Goal: Task Accomplishment & Management: Use online tool/utility

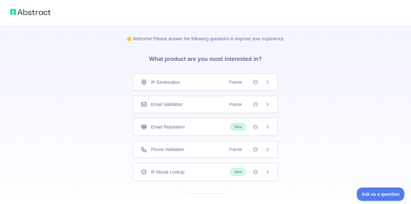
click at [221, 83] on div "IP Geolocation Popular" at bounding box center [205, 82] width 129 height 6
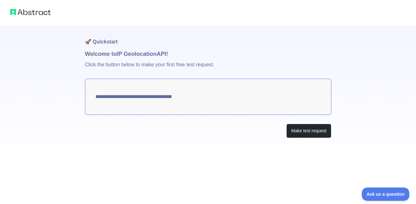
type textarea "**********"
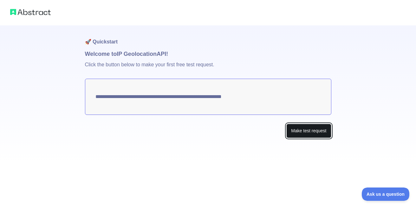
click at [308, 131] on button "Make test request" at bounding box center [308, 131] width 45 height 14
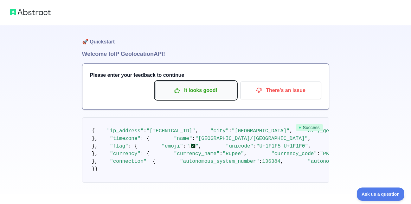
click at [207, 91] on p "It looks good!" at bounding box center [196, 90] width 72 height 11
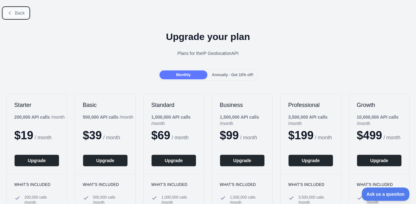
click at [17, 12] on span "Back" at bounding box center [20, 12] width 10 height 5
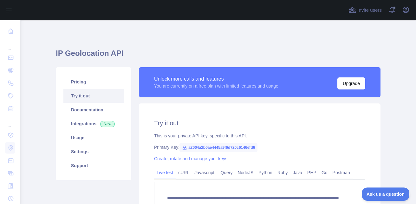
scroll to position [35, 0]
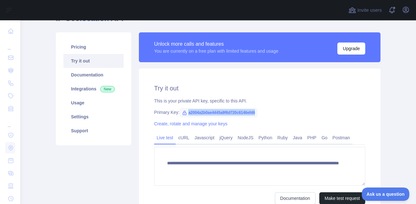
drag, startPoint x: 253, startPoint y: 113, endPoint x: 179, endPoint y: 112, distance: 74.8
click at [179, 112] on span "a2004a2b0ae4445a9f6d720c6146efd6" at bounding box center [218, 113] width 78 height 10
copy span "a2004a2b0ae4445a9f6d720c6146efd6"
